Goal: Transaction & Acquisition: Register for event/course

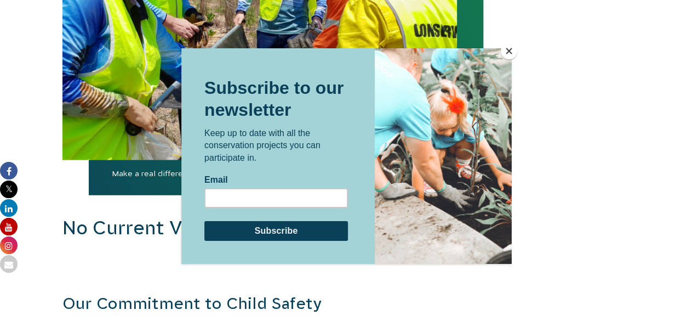
scroll to position [1117, 0]
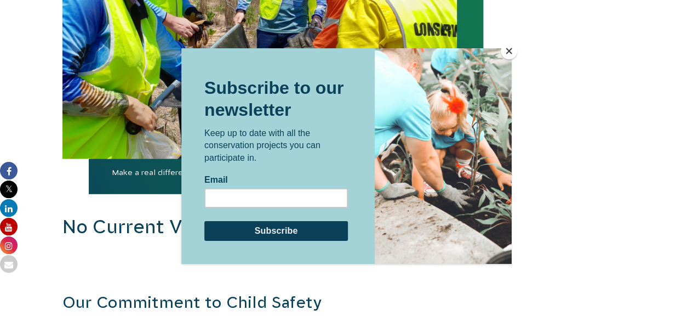
click at [511, 50] on button "Close" at bounding box center [509, 51] width 16 height 16
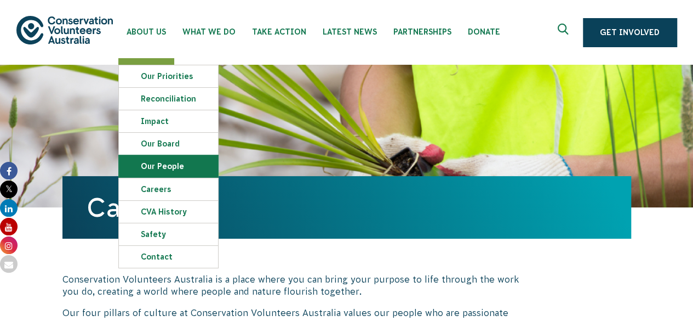
scroll to position [55, 0]
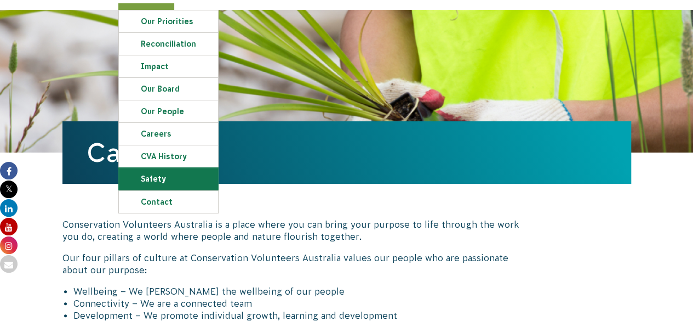
click at [169, 173] on link "Safety" at bounding box center [168, 179] width 99 height 22
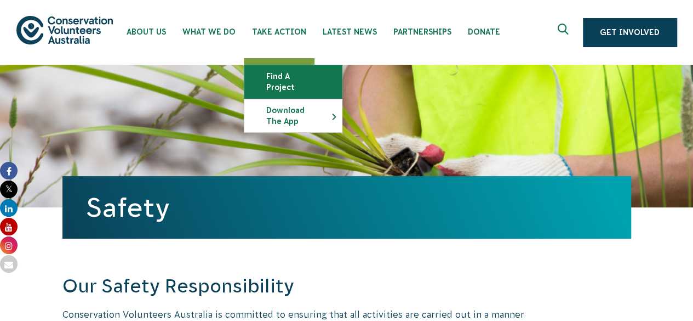
click at [283, 75] on link "Find a project" at bounding box center [293, 81] width 98 height 33
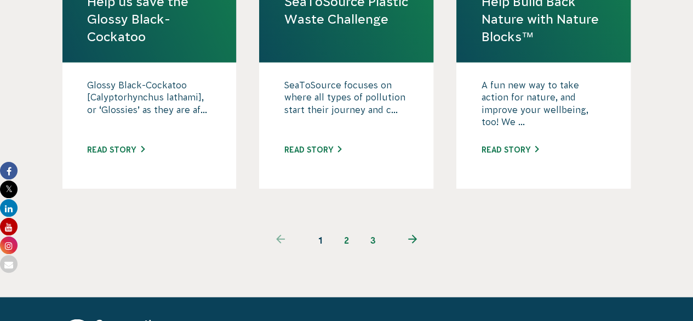
scroll to position [1206, 0]
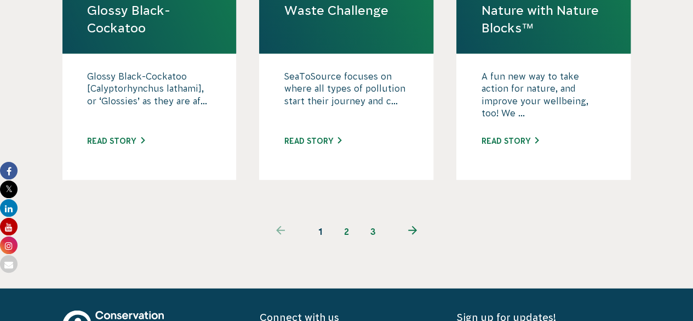
click at [410, 226] on use "Next page" at bounding box center [412, 230] width 9 height 9
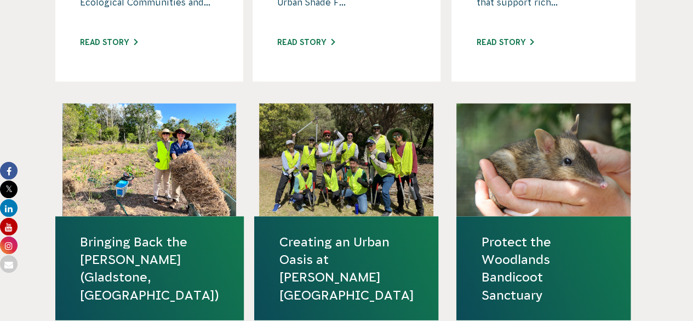
scroll to position [987, 0]
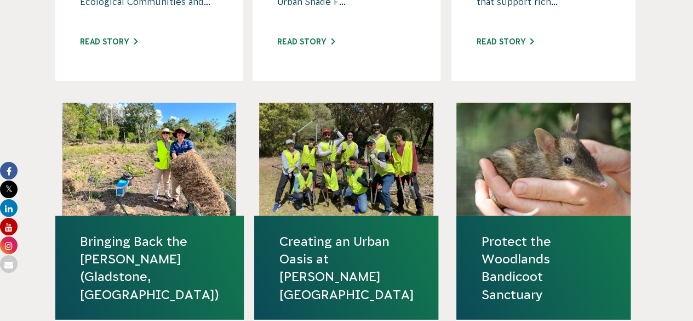
click at [155, 232] on link "Bringing Back the Bush (Gladstone, QLD)" at bounding box center [149, 267] width 139 height 71
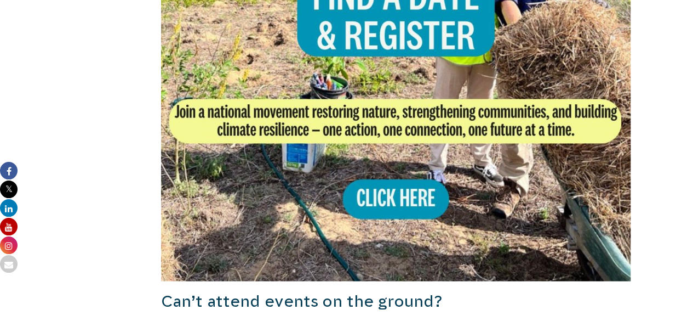
scroll to position [987, 0]
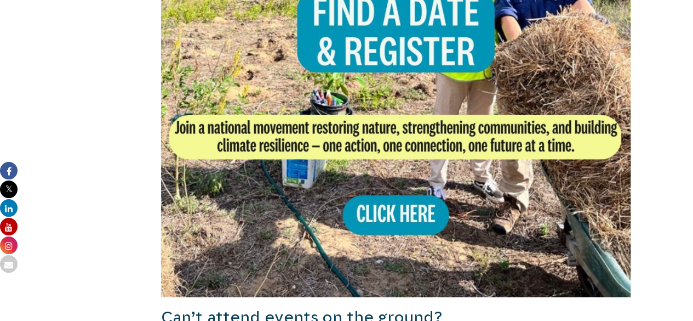
click at [373, 176] on img at bounding box center [396, 61] width 470 height 470
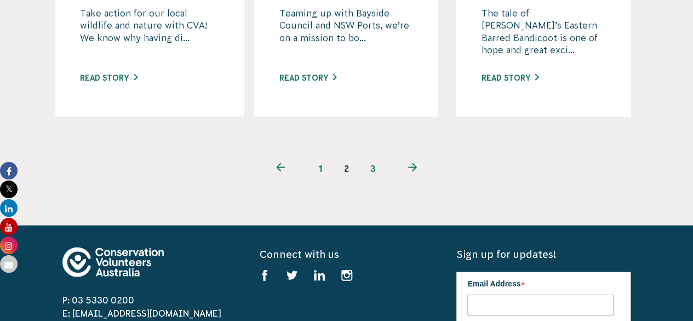
scroll to position [1316, 0]
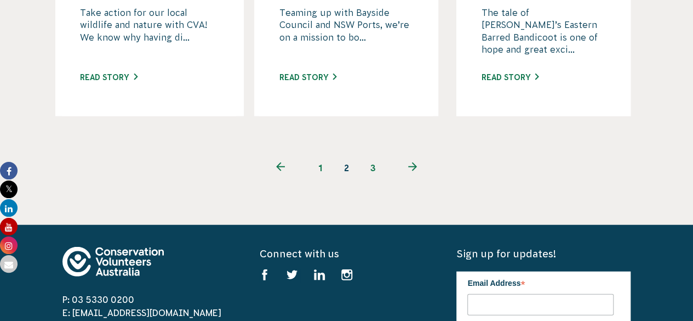
click at [415, 162] on icon "Next page" at bounding box center [412, 166] width 9 height 9
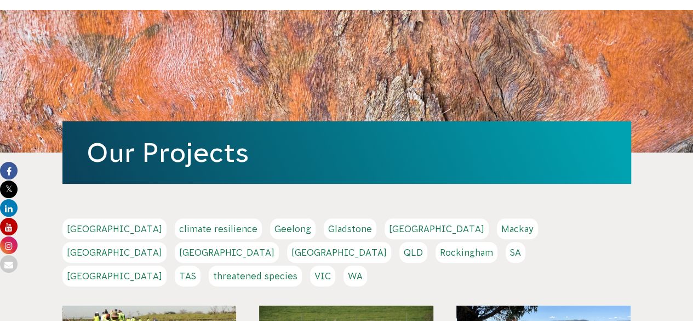
scroll to position [274, 0]
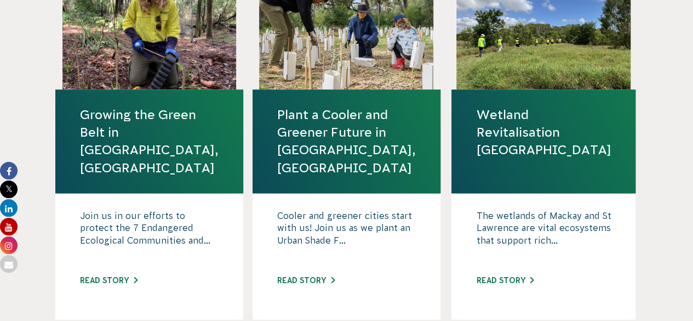
scroll to position [658, 0]
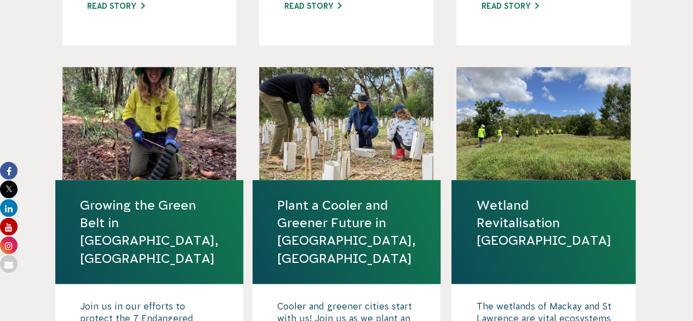
click at [508, 199] on link "Wetland Revitalisation [GEOGRAPHIC_DATA]" at bounding box center [543, 222] width 135 height 53
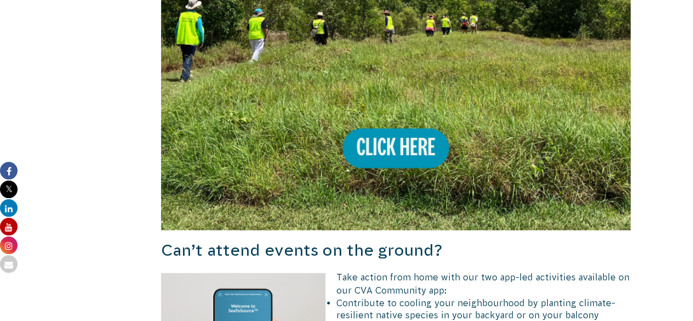
scroll to position [1096, 0]
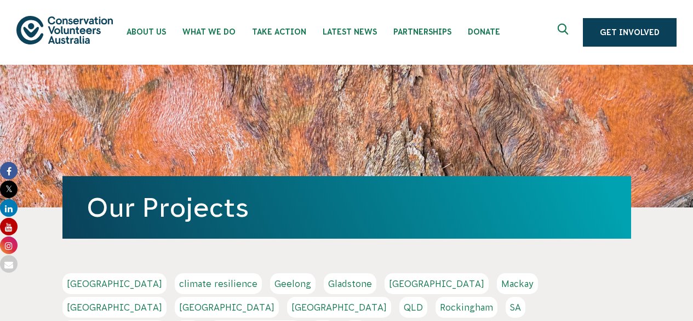
scroll to position [658, 0]
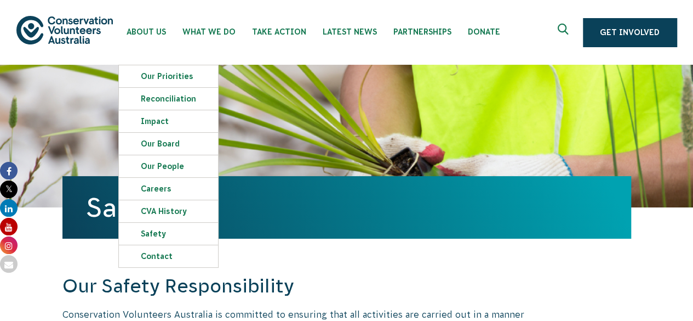
scroll to position [219, 0]
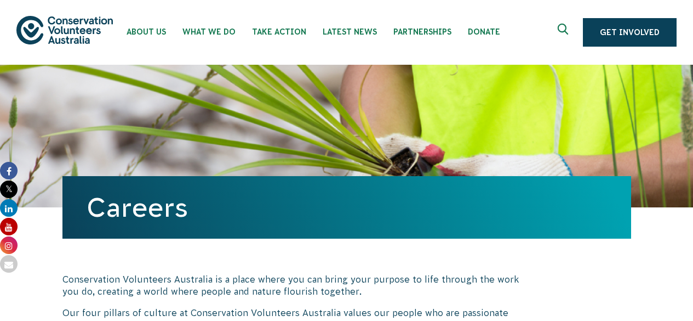
scroll to position [55, 0]
